Goal: Contribute content: Contribute content

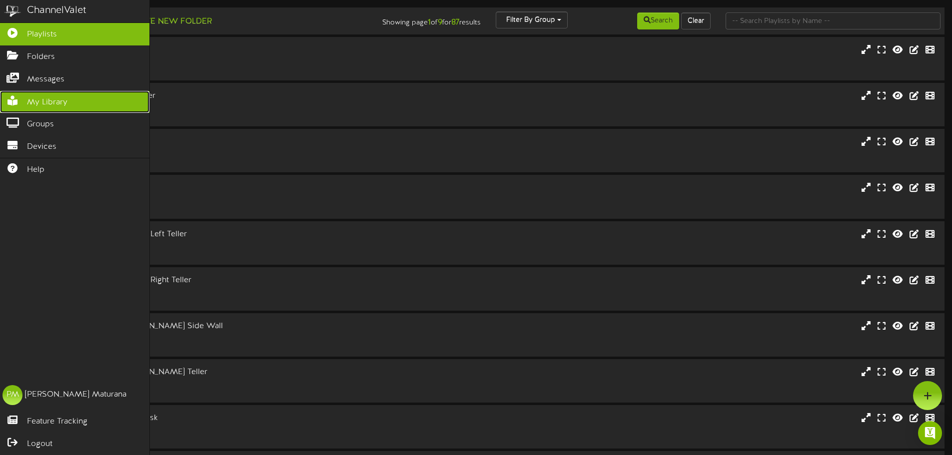
click at [62, 98] on span "My Library" at bounding box center [47, 102] width 40 height 11
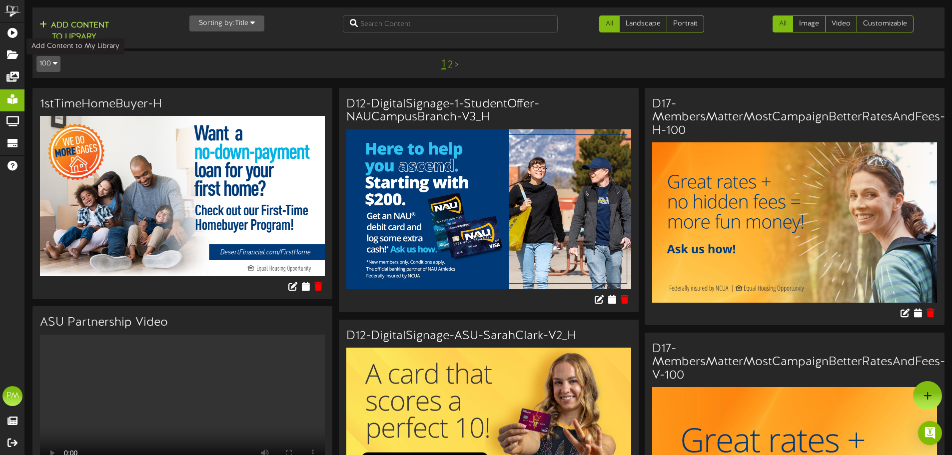
click at [96, 27] on button "Add Content to Library" at bounding box center [73, 31] width 75 height 24
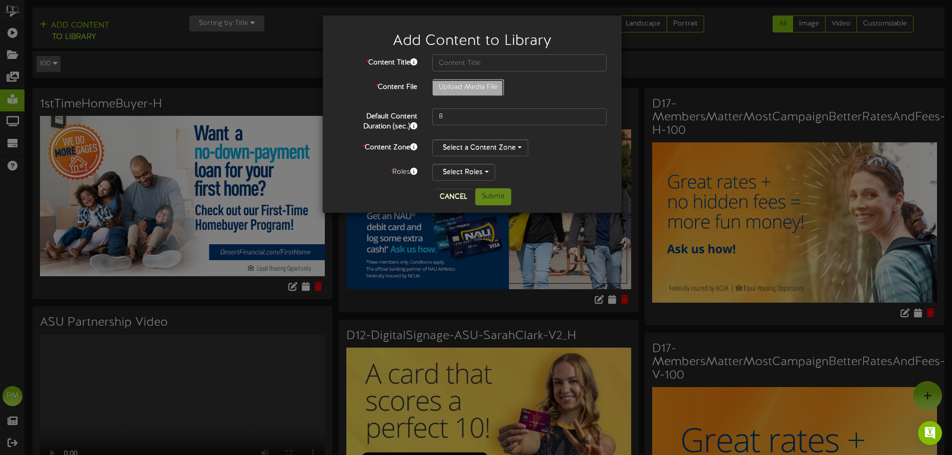
type input "**********"
type input "D10-DF-0304NAUBranchGrandOpeningWeekend_DigitalSignage_H_1920x1080"
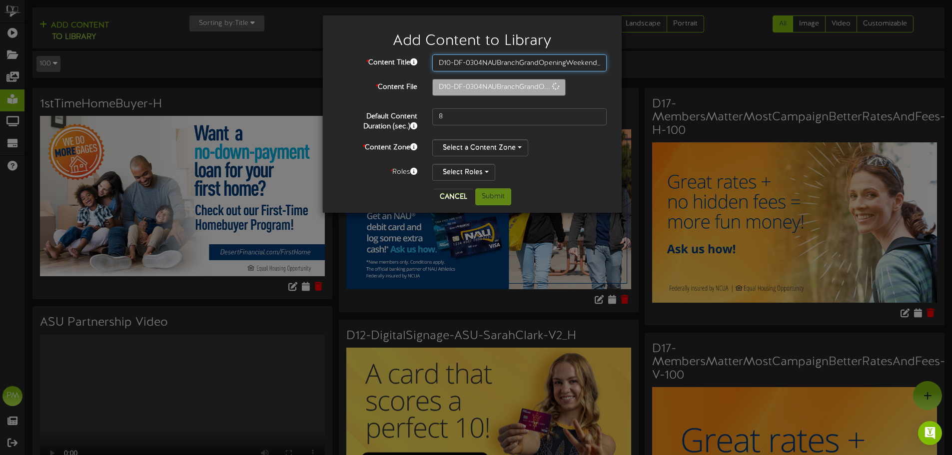
click at [520, 66] on input "D10-DF-0304NAUBranchGrandOpeningWeekend_DigitalSignage_H_1920x1080" at bounding box center [519, 62] width 174 height 17
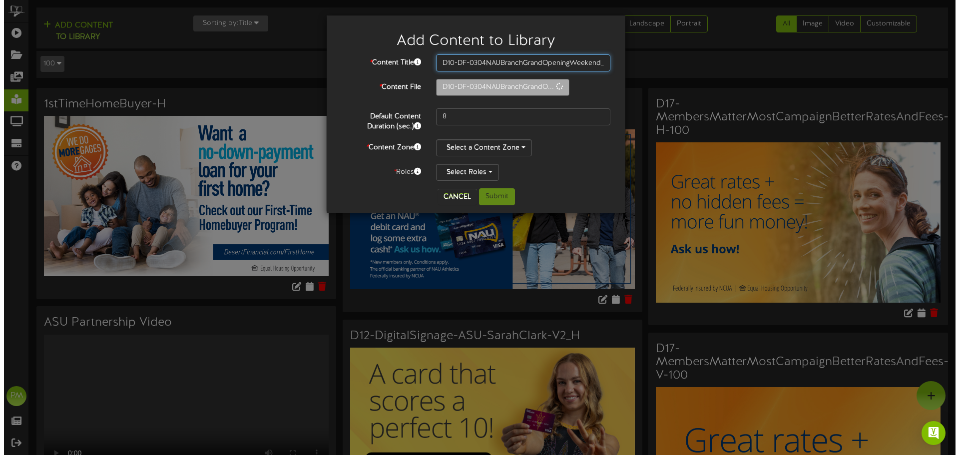
scroll to position [0, 89]
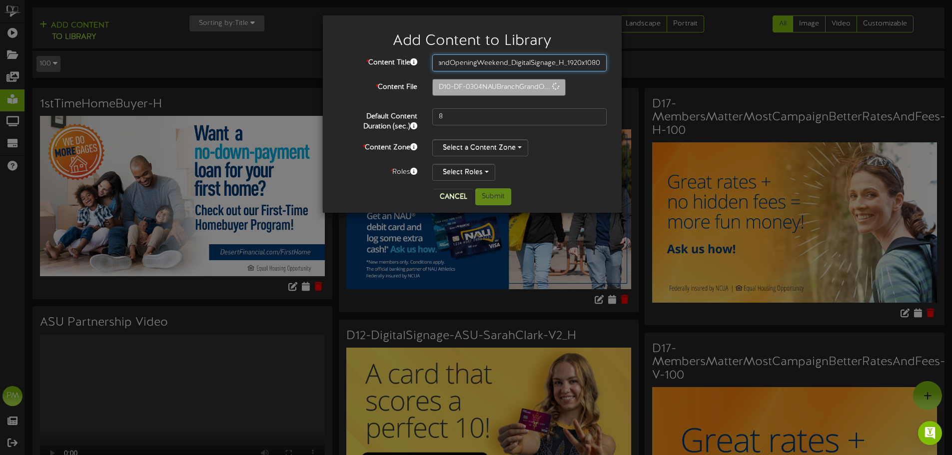
drag, startPoint x: 520, startPoint y: 66, endPoint x: 724, endPoint y: 58, distance: 204.0
click at [724, 58] on div "Add Content to Library * Content Title D10-DF-0304NAUBranchGrandOpeningWeekend_…" at bounding box center [476, 227] width 952 height 455
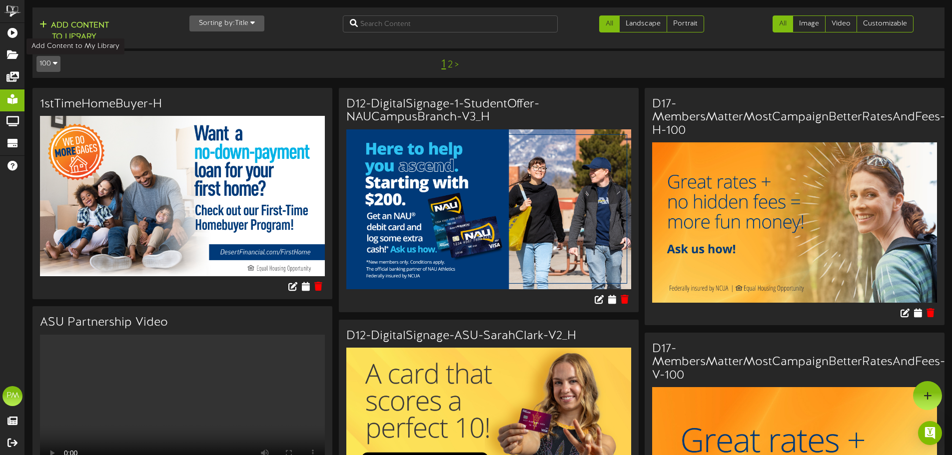
click at [98, 30] on button "Add Content to Library" at bounding box center [73, 31] width 75 height 24
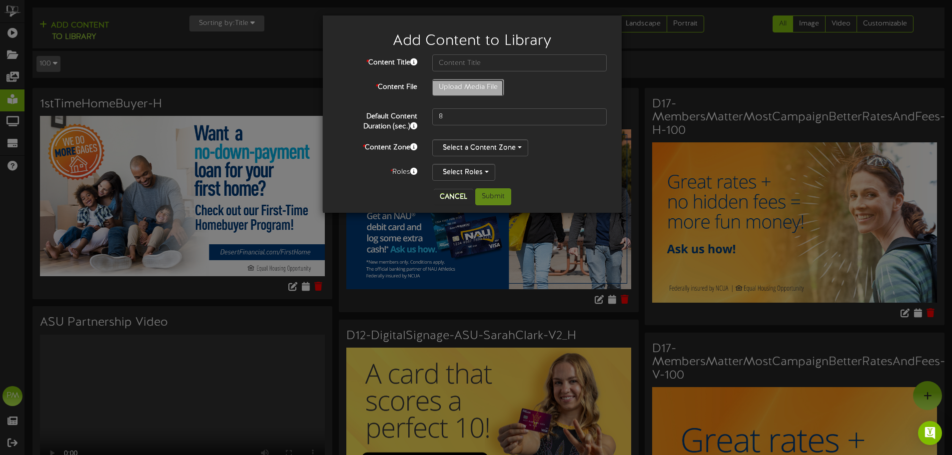
type input "**********"
type input "D10-DF-0304NAUBranchGrandOpeningWeekend_DigitalSignage_H_1920x1080"
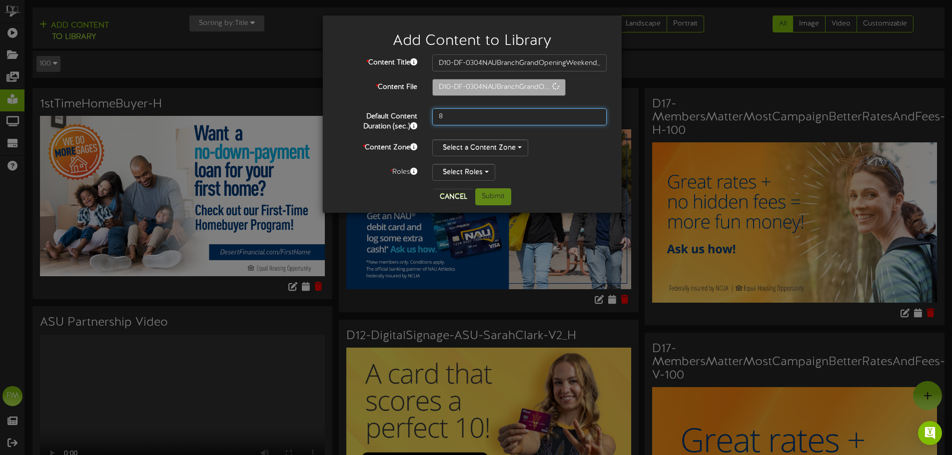
click at [480, 120] on input "8" at bounding box center [519, 116] width 174 height 17
drag, startPoint x: 480, startPoint y: 120, endPoint x: 385, endPoint y: 121, distance: 94.9
click at [385, 121] on div "Default Content Duration (sec.) 8" at bounding box center [472, 119] width 284 height 23
type input "10"
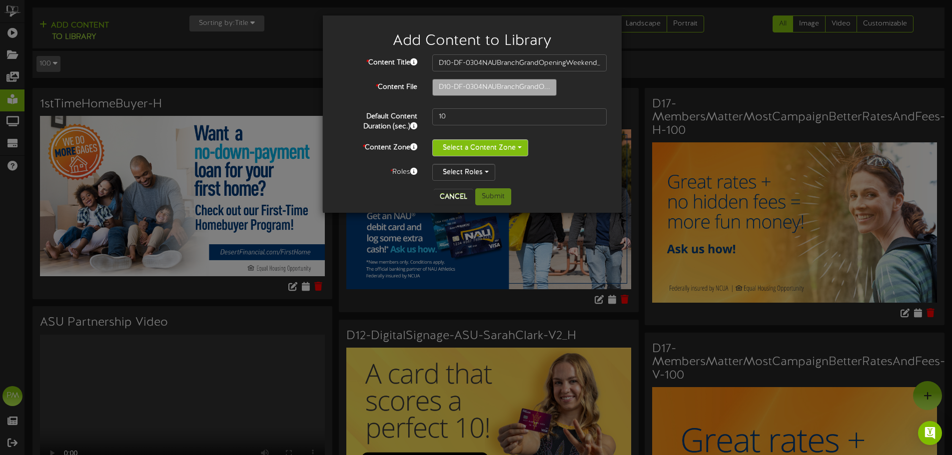
click at [499, 151] on button "Select a Content Zone" at bounding box center [480, 147] width 96 height 17
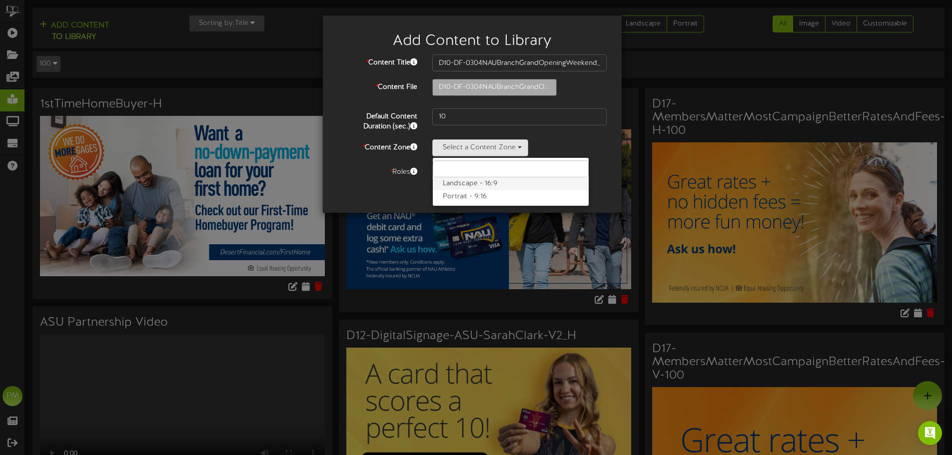
click at [495, 180] on label "Landscape - 16:9" at bounding box center [511, 183] width 156 height 13
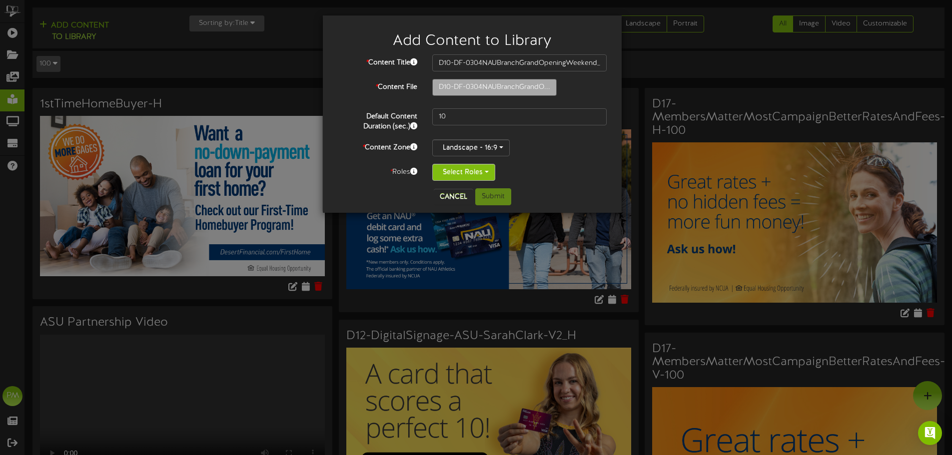
click at [477, 168] on button "Select Roles" at bounding box center [463, 172] width 63 height 17
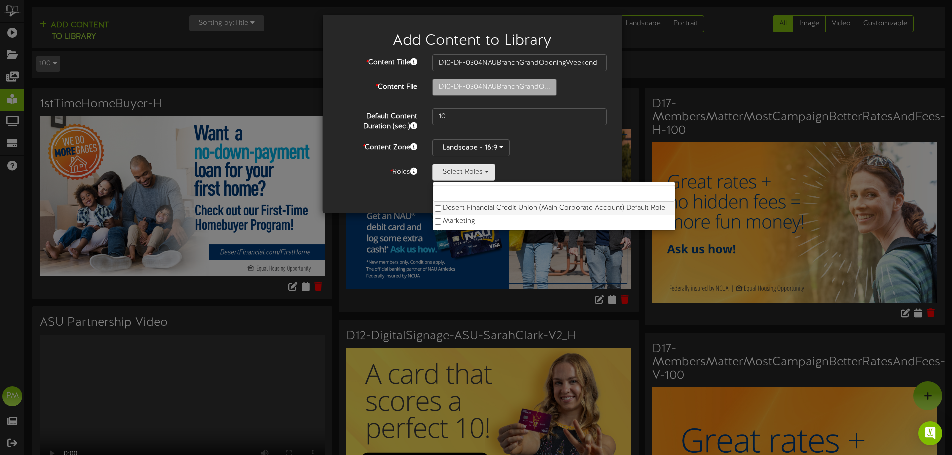
click at [475, 207] on label "Desert Financial Credit Union (Main Corporate Account) Default Role" at bounding box center [554, 208] width 242 height 13
click at [557, 142] on div "Landscape - 16:9 Landscape - 16:9 Portrait - 9:16" at bounding box center [519, 147] width 174 height 17
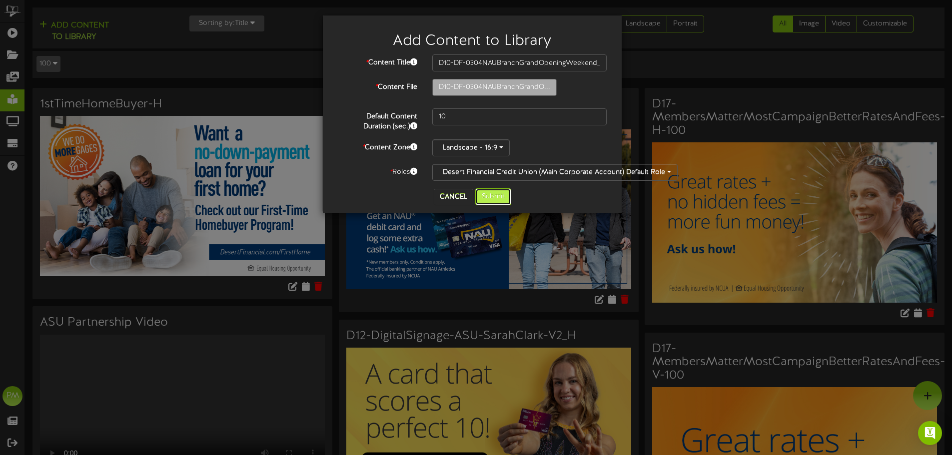
click at [484, 193] on button "Submit" at bounding box center [493, 196] width 36 height 17
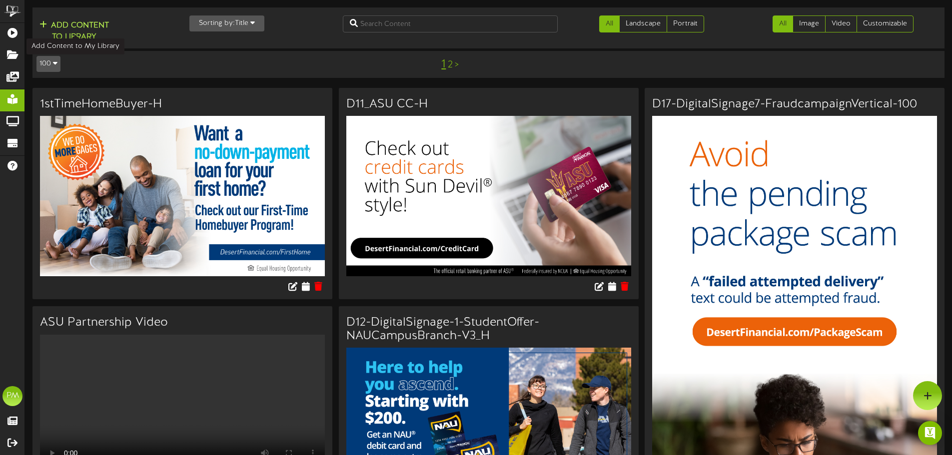
click at [91, 31] on button "Add Content to Library" at bounding box center [73, 31] width 75 height 24
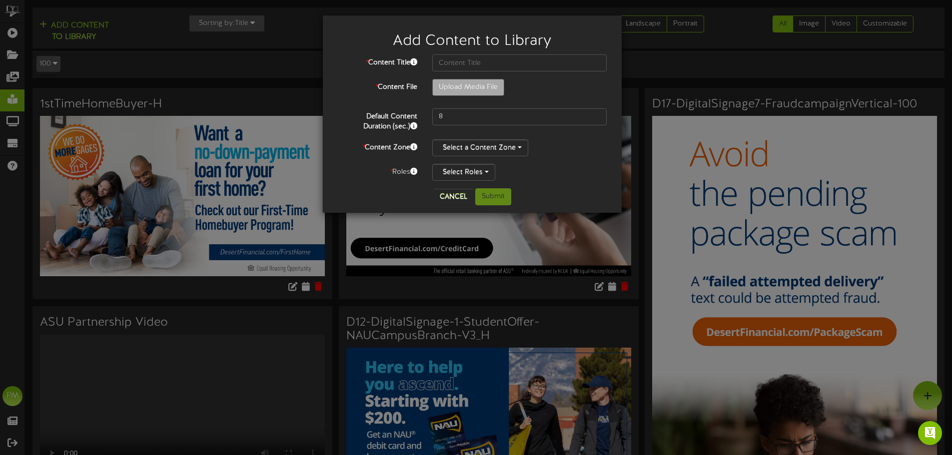
click at [473, 95] on label "Upload Media File" at bounding box center [468, 87] width 72 height 17
type input "**********"
type input "D10-NAUBranchGrandOpeningWeekend_DigitalSignage_V_1080x1920"
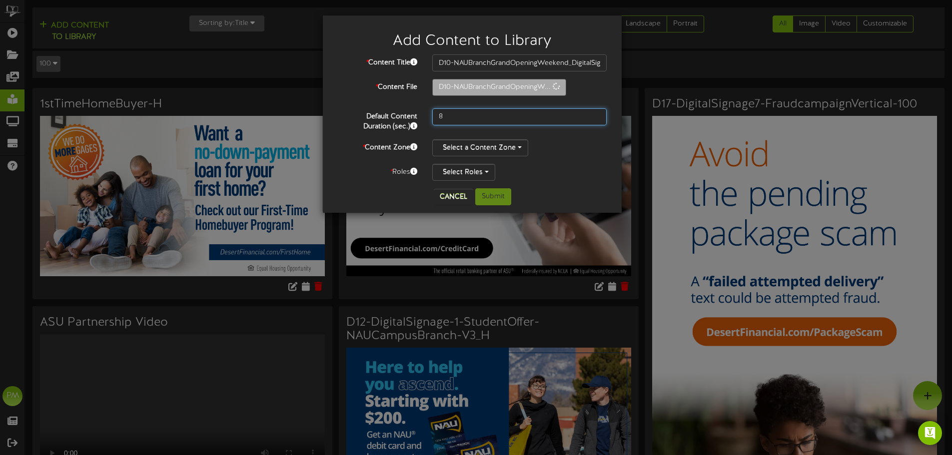
click at [471, 115] on input "8" at bounding box center [519, 116] width 174 height 17
drag, startPoint x: 471, startPoint y: 115, endPoint x: 421, endPoint y: 113, distance: 49.5
click at [421, 113] on div "Default Content Duration (sec.) 8" at bounding box center [472, 119] width 284 height 23
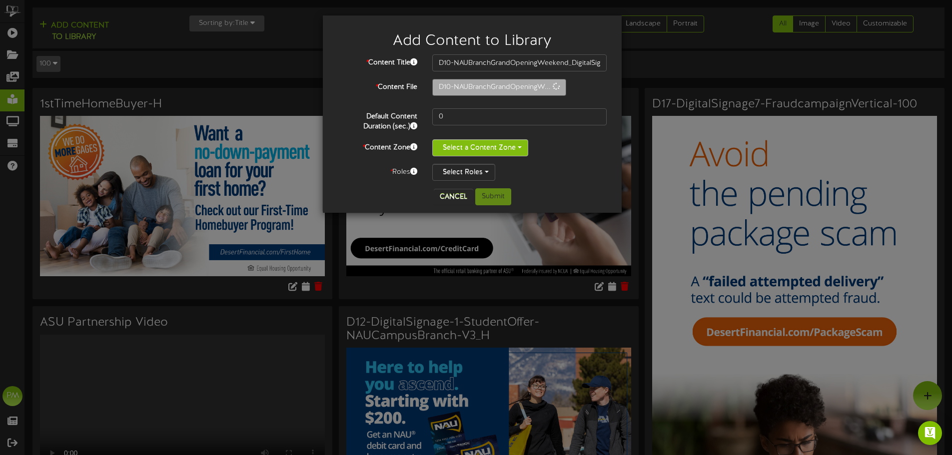
click at [496, 151] on button "Select a Content Zone" at bounding box center [480, 147] width 96 height 17
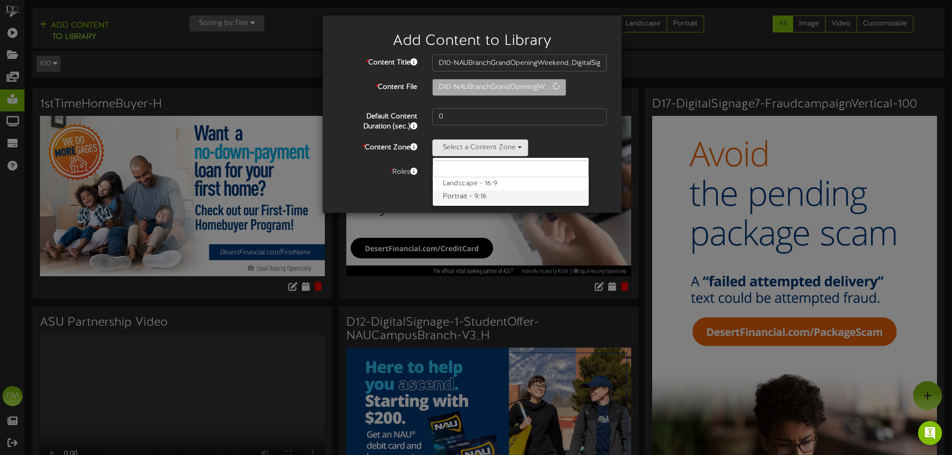
click at [504, 195] on label "Portrait - 9:16" at bounding box center [511, 196] width 156 height 13
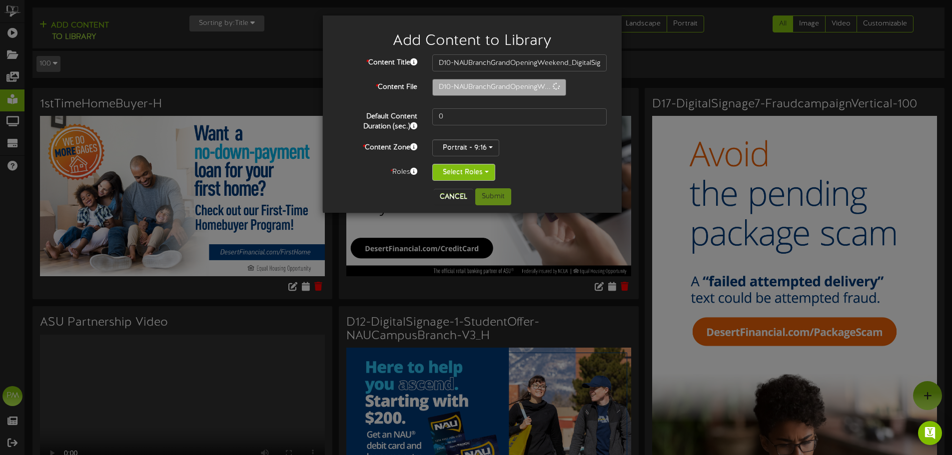
click at [477, 173] on button "Select Roles" at bounding box center [463, 172] width 63 height 17
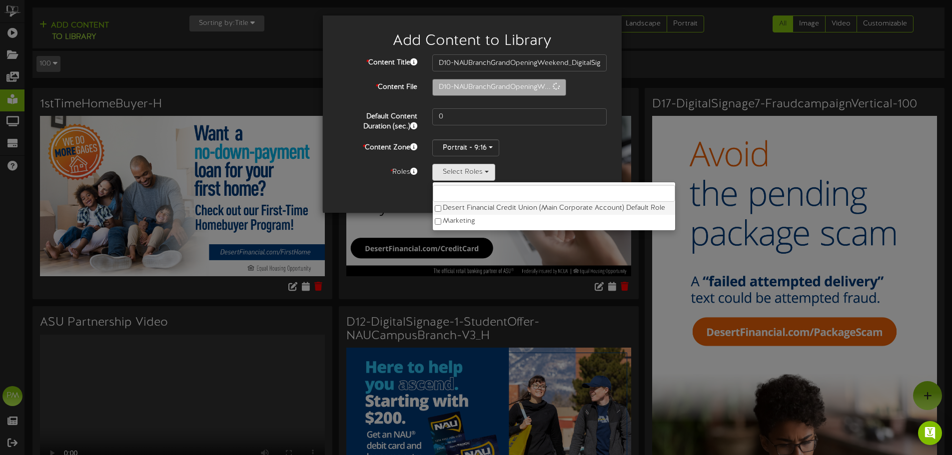
click at [478, 209] on label "Desert Financial Credit Union (Main Corporate Account) Default Role" at bounding box center [554, 208] width 242 height 13
click at [581, 135] on div "* Content Title D10-NAUBranchGrandOpeningWeekend_DigitalSignage_V_1080x1920 * C…" at bounding box center [472, 117] width 269 height 126
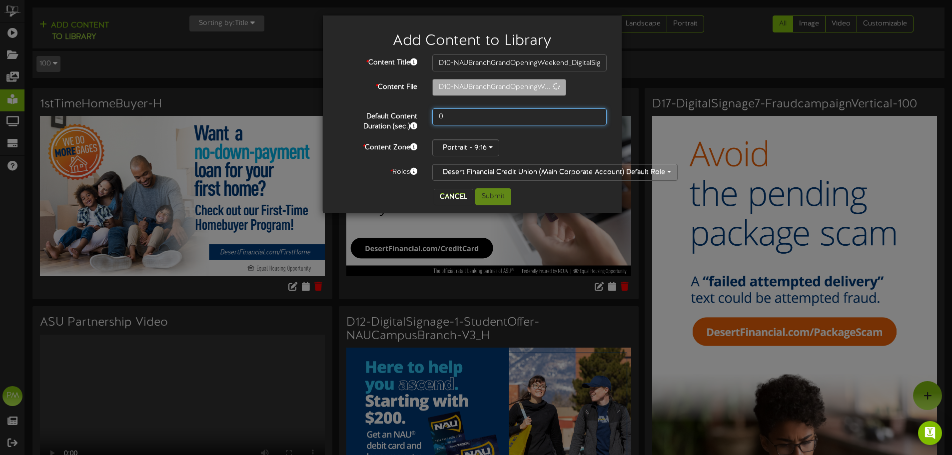
click at [487, 111] on input "0" at bounding box center [519, 116] width 174 height 17
type input "10"
click at [556, 136] on div "* Content Title D10-NAUBranchGrandOpeningWeekend_DigitalSignage_V_1080x1920 * C…" at bounding box center [472, 117] width 269 height 126
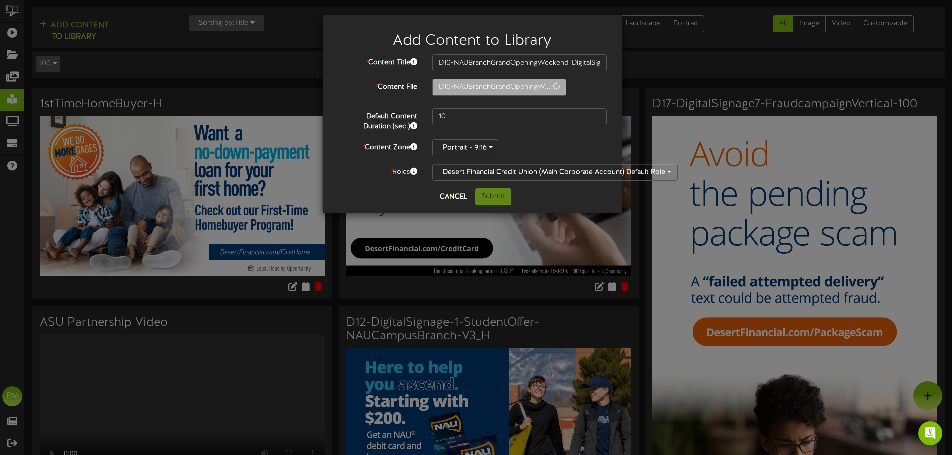
click at [534, 200] on div "Cancel Submit" at bounding box center [472, 196] width 284 height 17
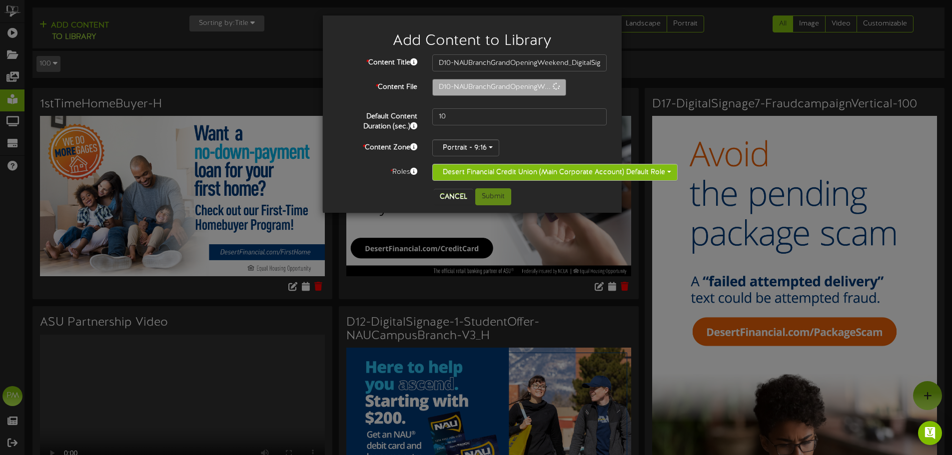
click at [553, 176] on button "Desert Financial Credit Union (Main Corporate Account) Default Role" at bounding box center [554, 172] width 245 height 17
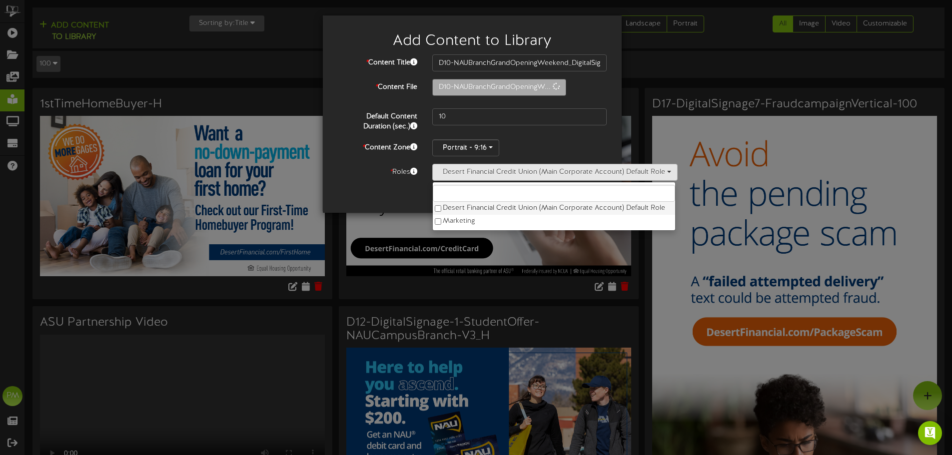
click at [545, 208] on label "Desert Financial Credit Union (Main Corporate Account) Default Role" at bounding box center [554, 208] width 242 height 13
click at [549, 143] on div "Portrait - 9:16 Landscape - 16:9 Portrait - 9:16" at bounding box center [519, 147] width 174 height 17
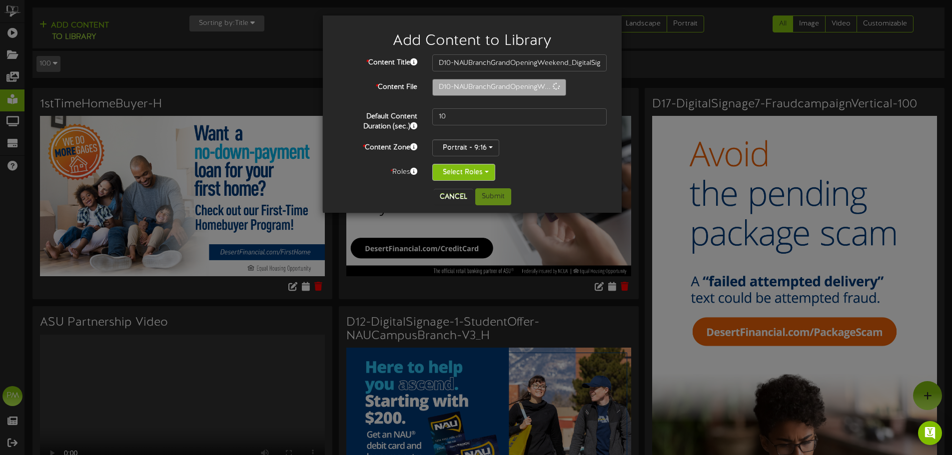
click at [493, 167] on button "Select Roles" at bounding box center [463, 172] width 63 height 17
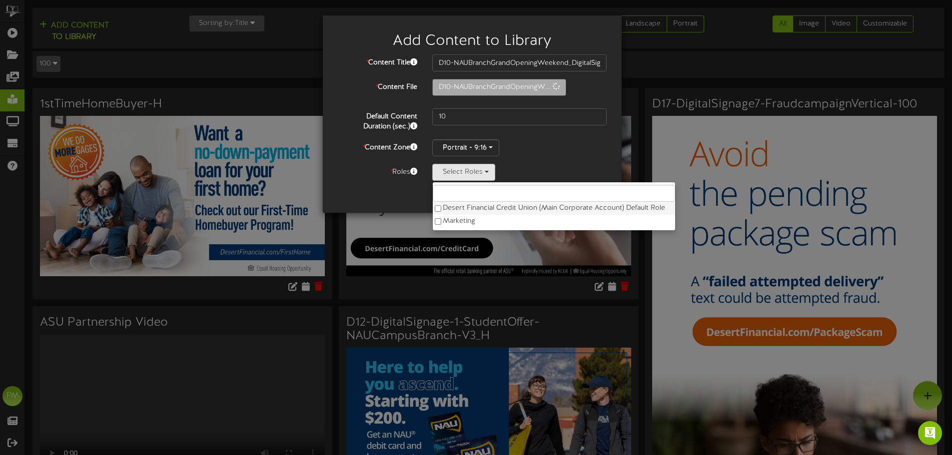
click at [494, 207] on label "Desert Financial Credit Union (Main Corporate Account) Default Role" at bounding box center [554, 208] width 242 height 13
click at [548, 152] on div "Portrait - 9:16 Landscape - 16:9 Portrait - 9:16" at bounding box center [519, 147] width 174 height 17
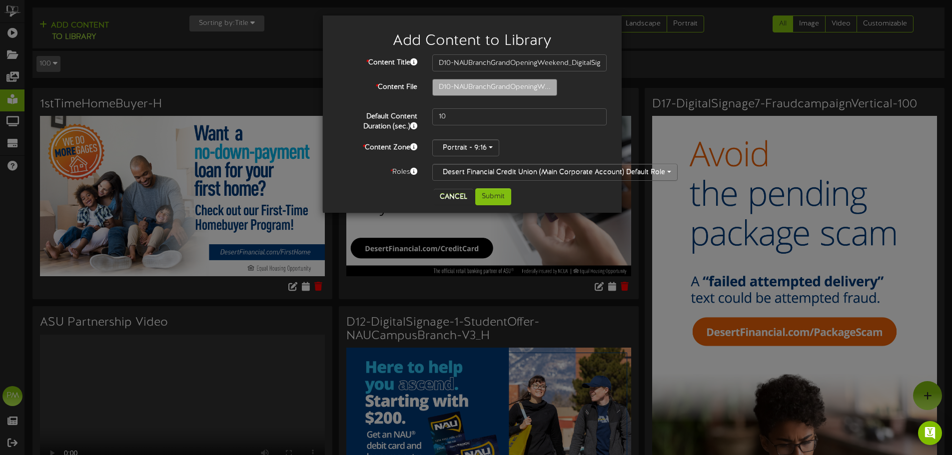
click at [554, 197] on div "Cancel Submit" at bounding box center [472, 196] width 284 height 17
click at [489, 197] on button "Submit" at bounding box center [493, 196] width 36 height 17
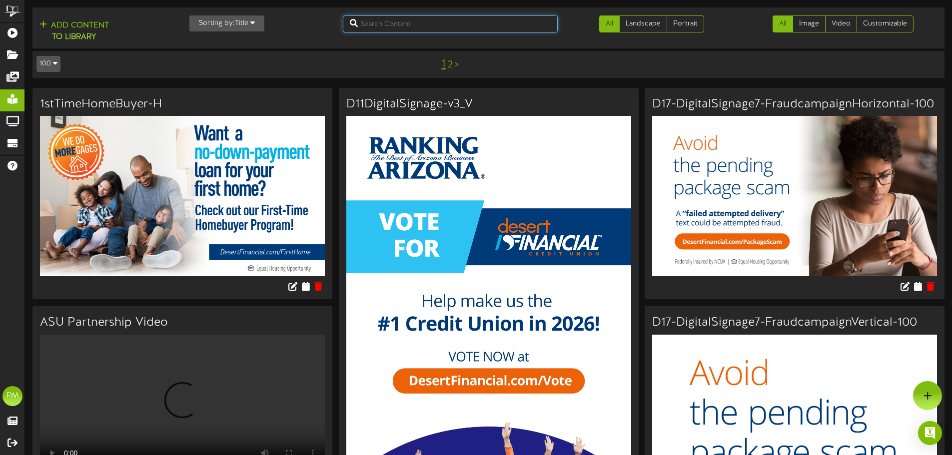
click at [479, 25] on input "text" at bounding box center [450, 23] width 215 height 17
type input "D10"
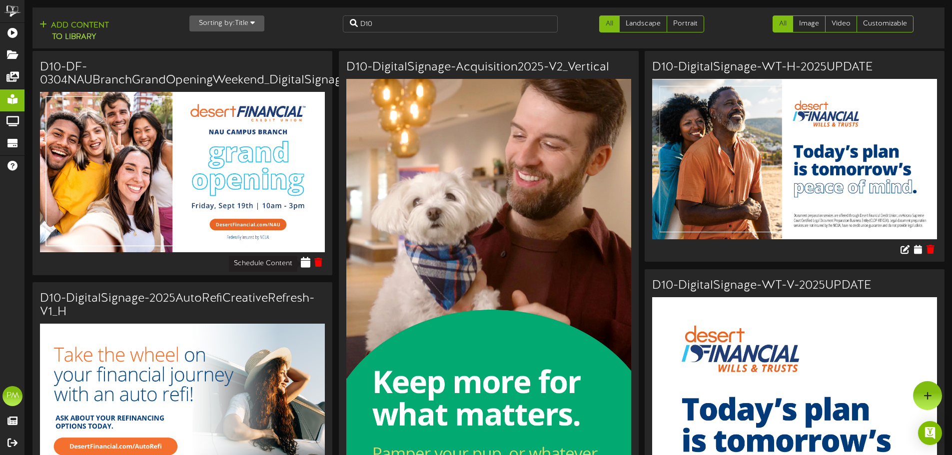
click at [304, 260] on icon at bounding box center [305, 262] width 9 height 11
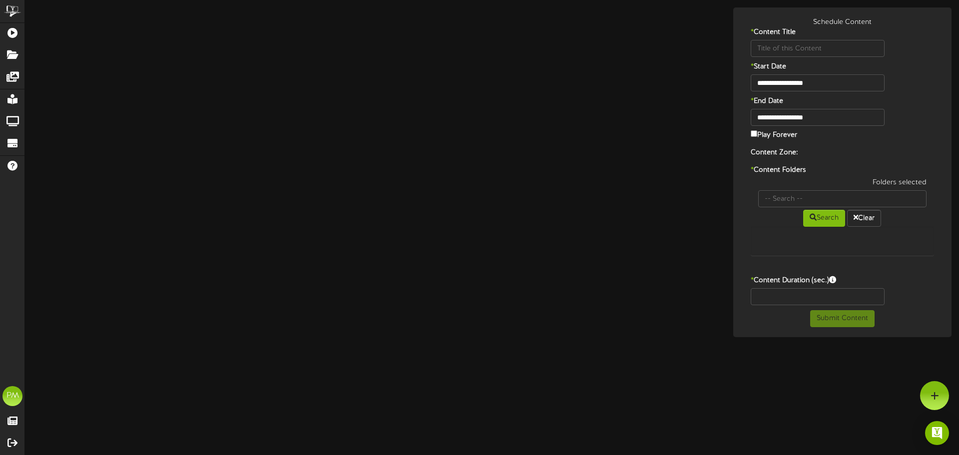
type input "D10-DF-0304NAUBranchGrandOpeningWeekend_DigitalSignage_H_1920x1080"
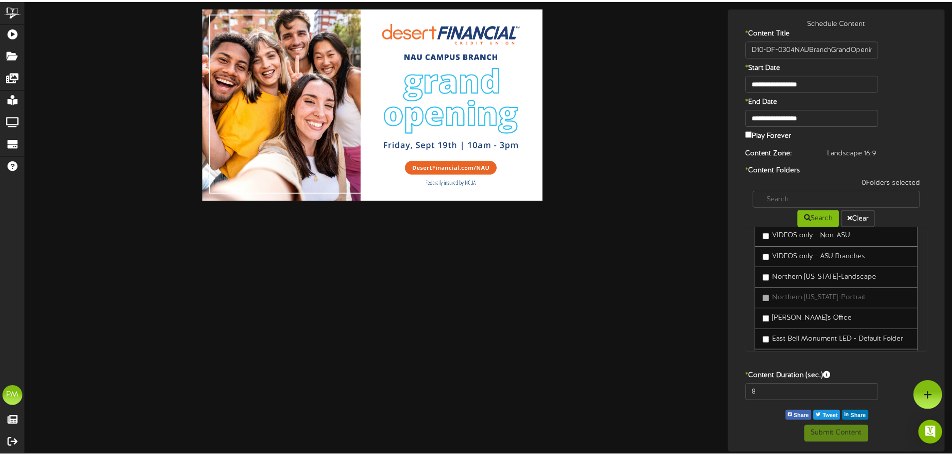
scroll to position [138, 0]
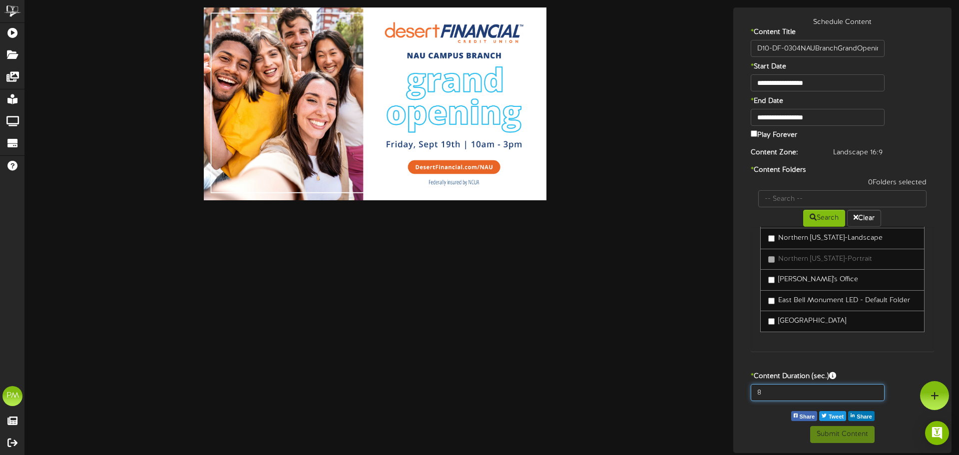
click at [795, 387] on input "8" at bounding box center [818, 392] width 134 height 17
type input "10"
click at [819, 114] on input "**********" at bounding box center [818, 117] width 134 height 17
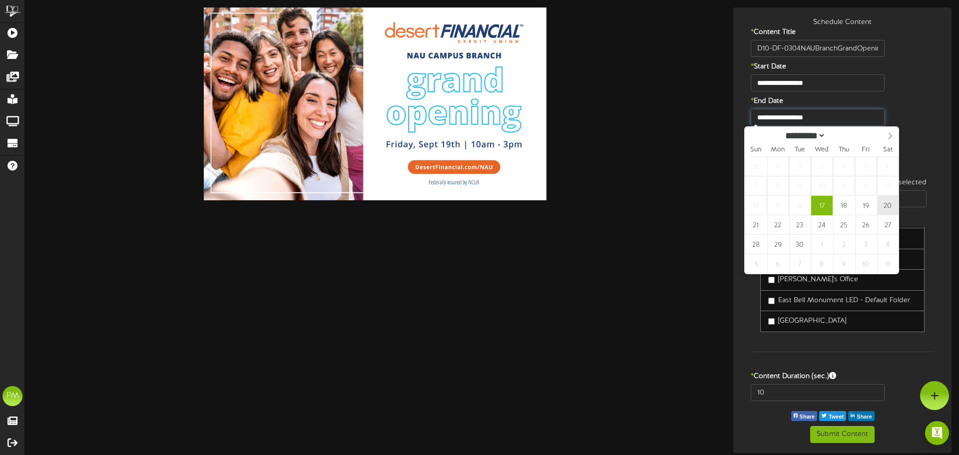
type input "**********"
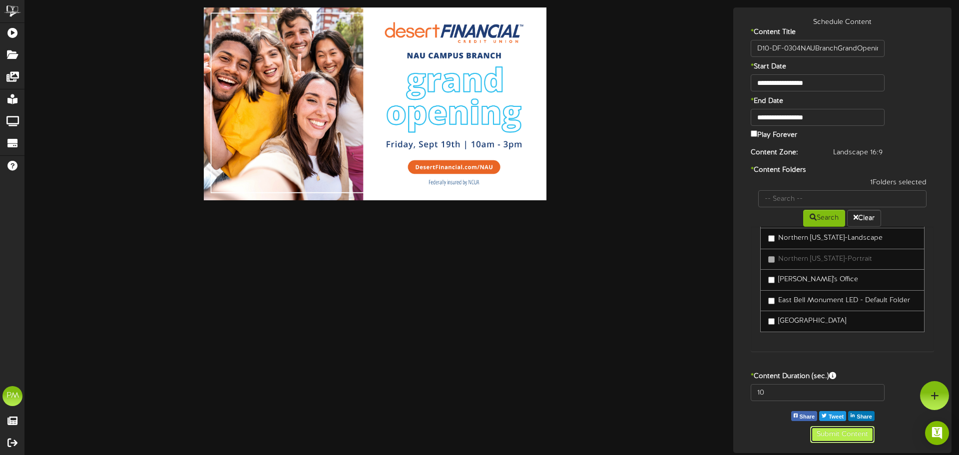
click at [833, 433] on button "Submit Content" at bounding box center [842, 434] width 64 height 17
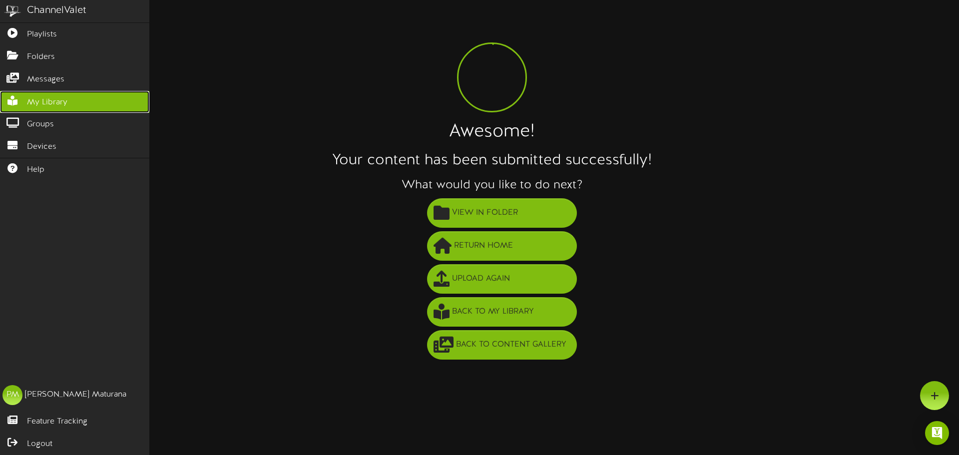
click at [56, 93] on link "My Library" at bounding box center [74, 102] width 149 height 22
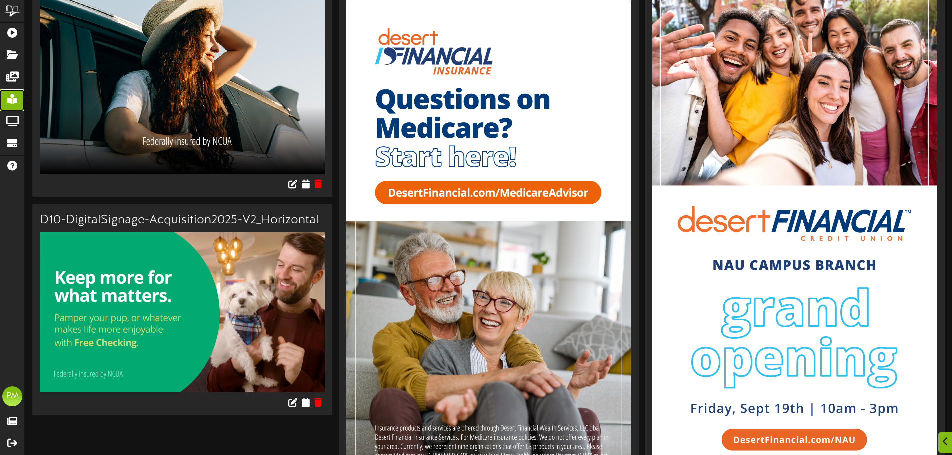
scroll to position [967, 0]
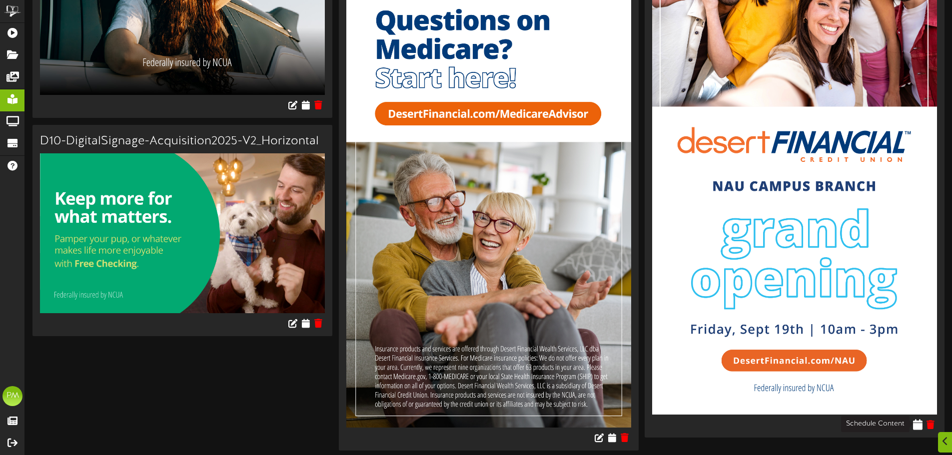
click at [918, 422] on icon at bounding box center [917, 424] width 9 height 11
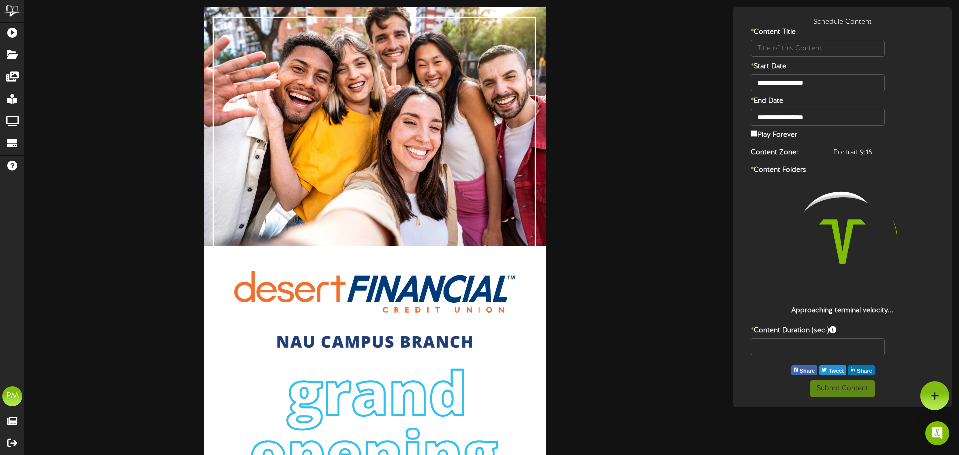
type input "D10-NAUBranchGrandOpeningWeekend_DigitalSignage_V_1080x1920"
type input "8"
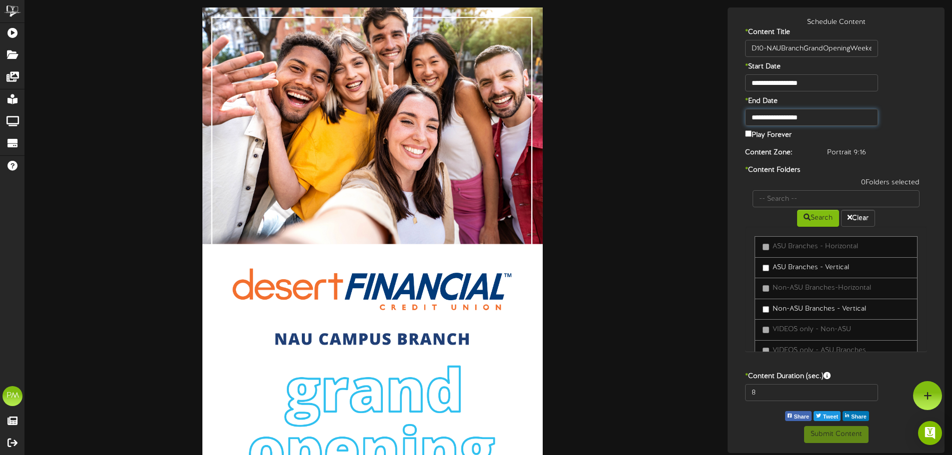
click at [774, 114] on input "**********" at bounding box center [811, 117] width 132 height 17
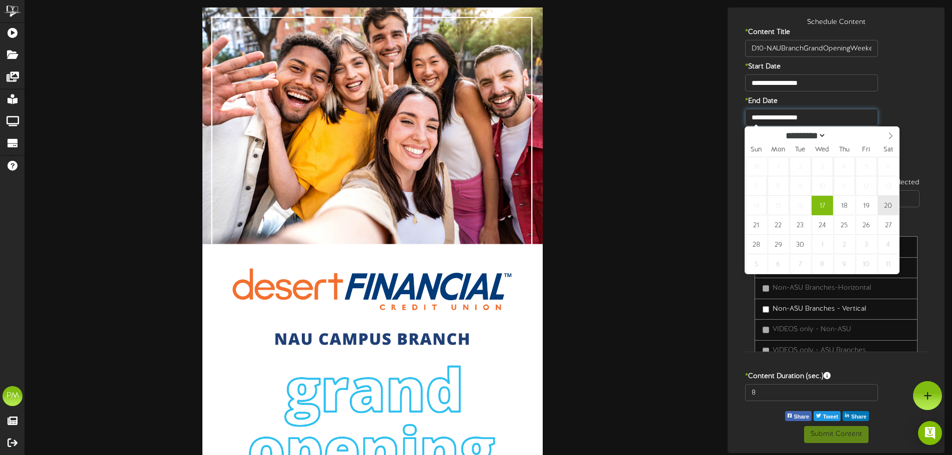
type input "**********"
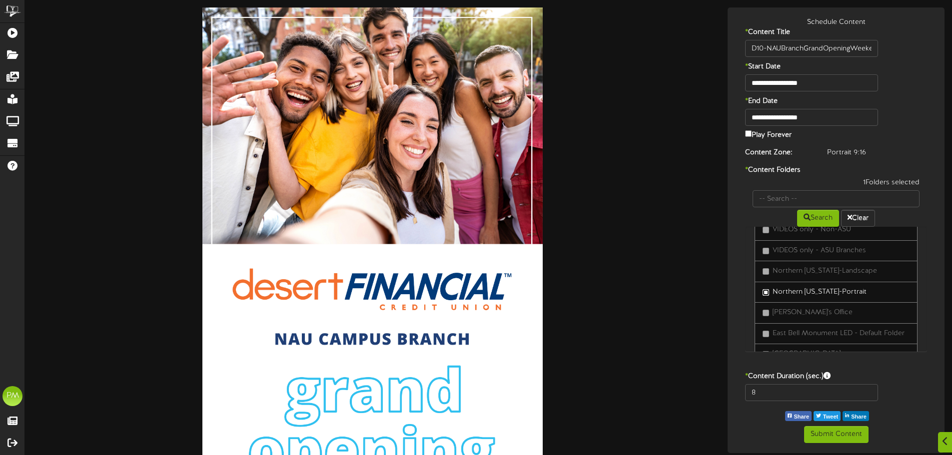
scroll to position [150, 0]
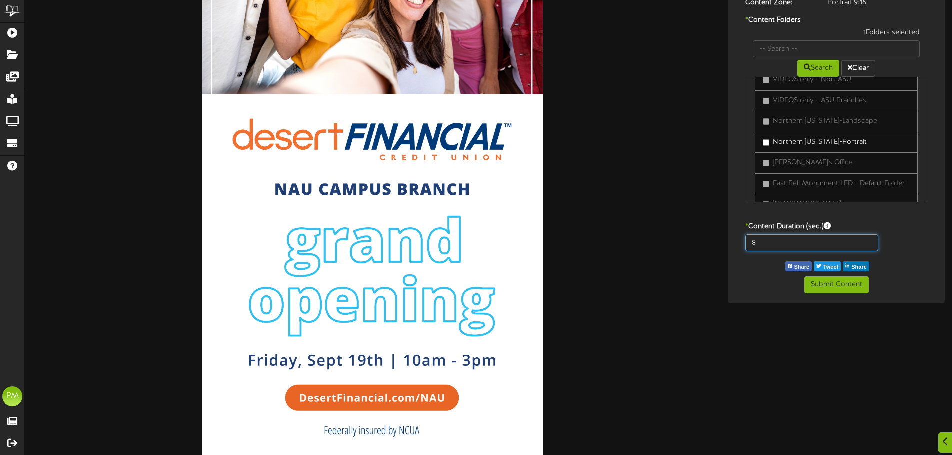
click at [801, 242] on input "8" at bounding box center [811, 242] width 132 height 17
type input "10"
click at [745, 290] on div "Submit Content" at bounding box center [836, 284] width 212 height 17
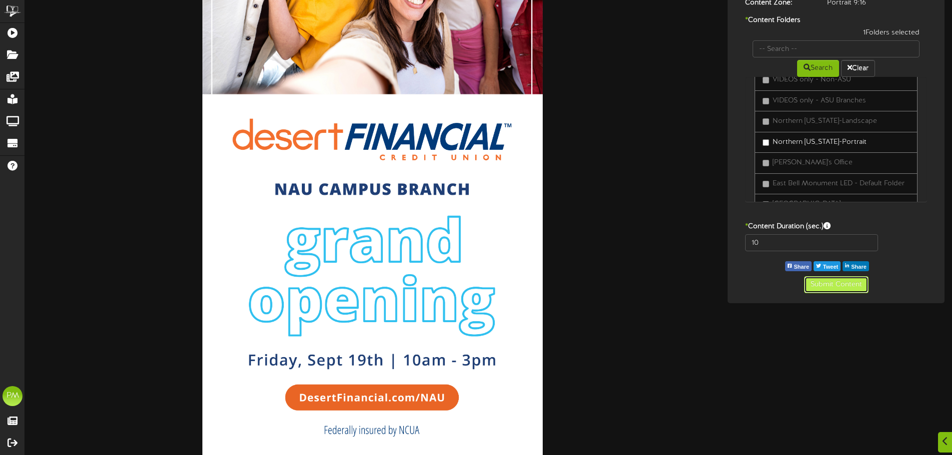
click at [832, 283] on button "Submit Content" at bounding box center [836, 284] width 64 height 17
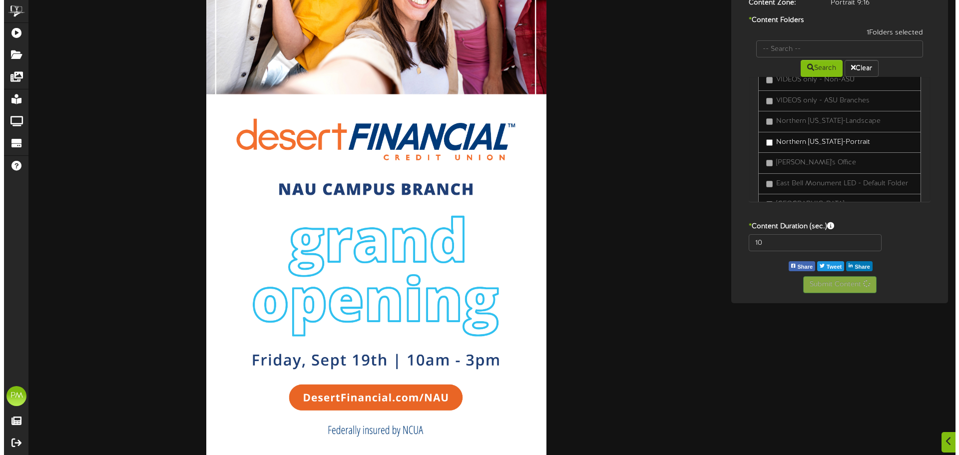
scroll to position [0, 0]
